Goal: Book appointment/travel/reservation

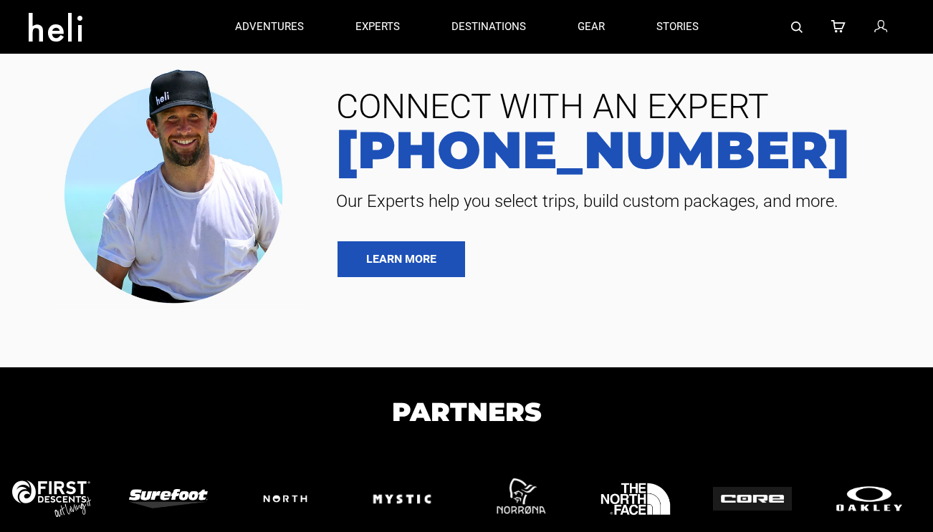
type input "Heli Skiing"
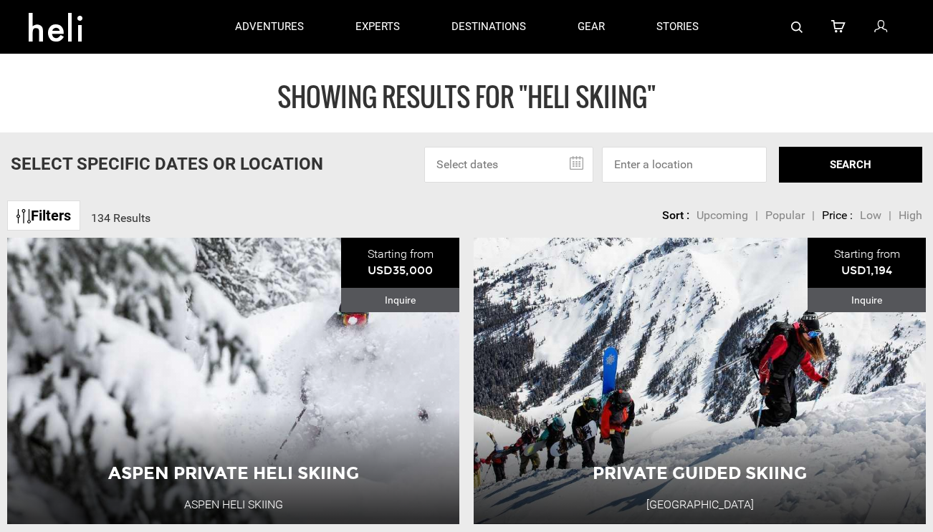
click at [503, 166] on input "text" at bounding box center [508, 165] width 169 height 36
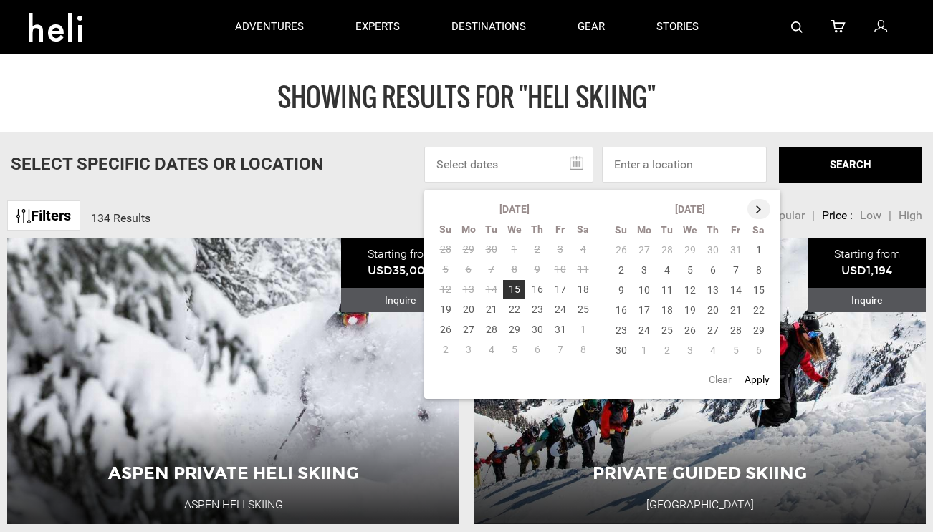
click at [760, 201] on th at bounding box center [758, 209] width 23 height 20
click at [714, 310] on td "25" at bounding box center [713, 310] width 23 height 20
click at [755, 386] on button "Apply" at bounding box center [757, 380] width 34 height 26
type input "[DATE] - [DATE]"
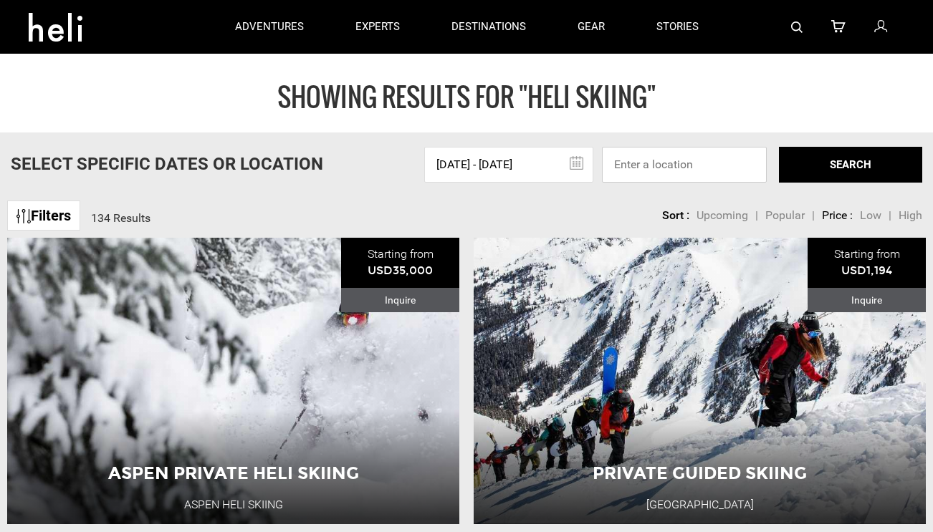
click at [707, 173] on input at bounding box center [684, 165] width 165 height 36
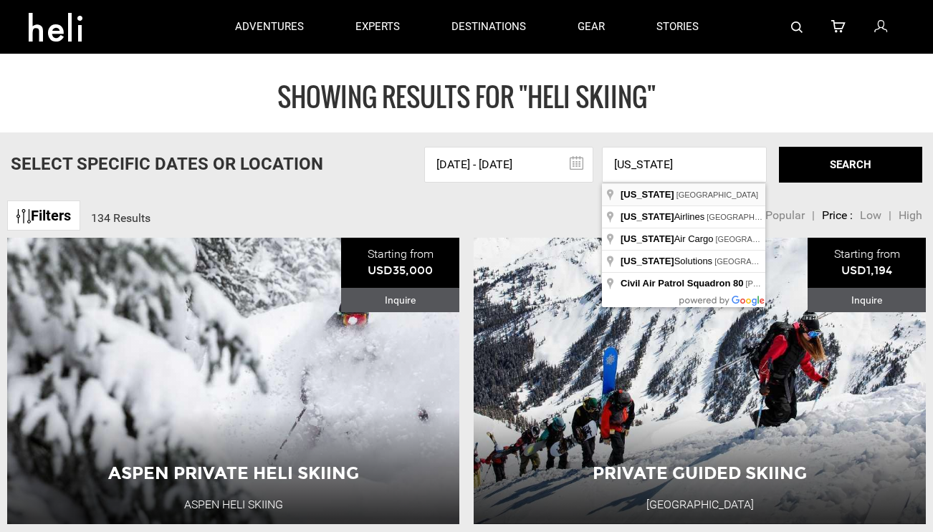
type input "[US_STATE], [GEOGRAPHIC_DATA]"
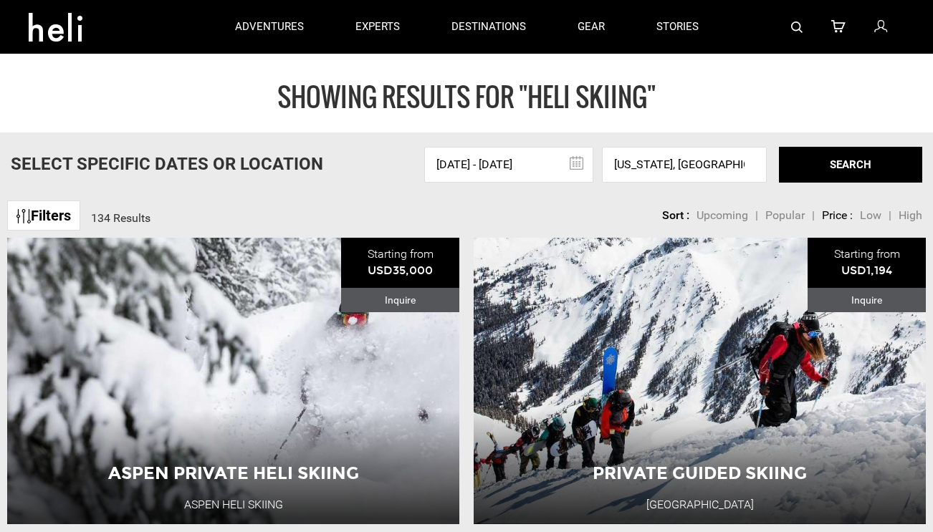
click at [830, 166] on button "SEARCH" at bounding box center [850, 165] width 143 height 36
